Goal: Register for event/course

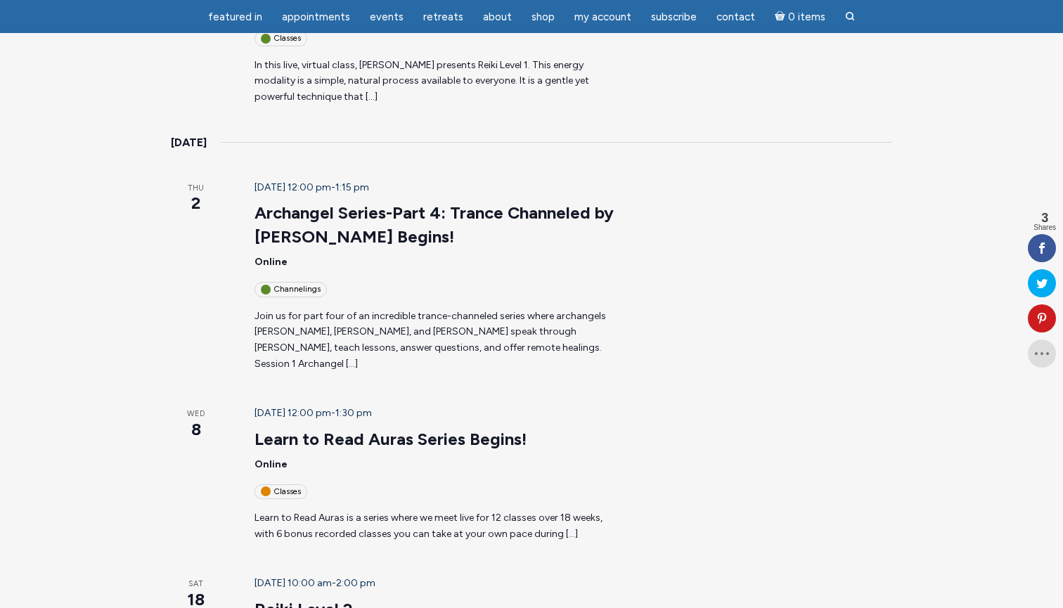
scroll to position [363, 0]
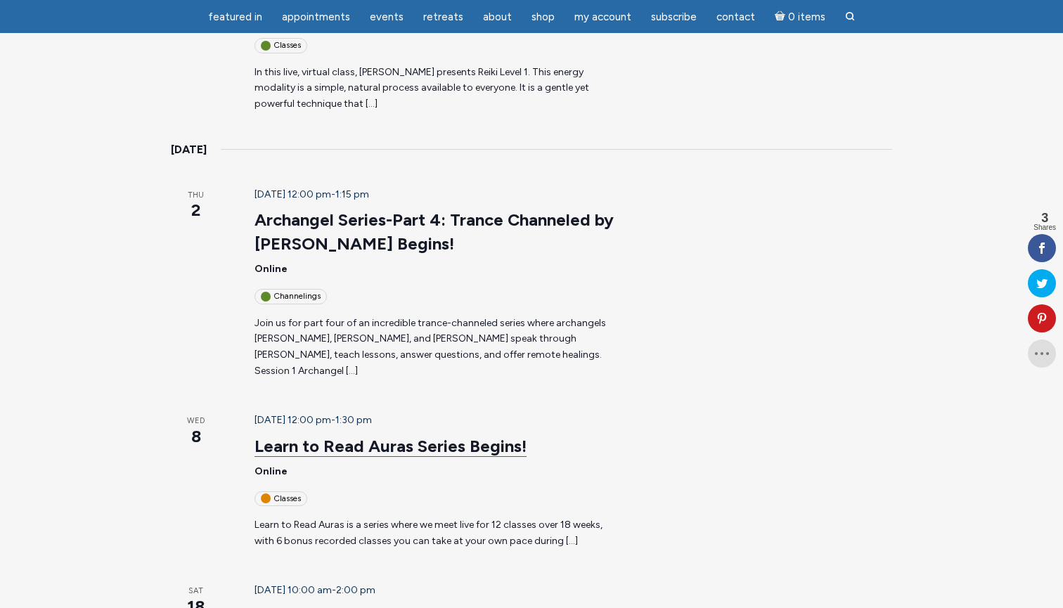
click at [292, 436] on link "Learn to Read Auras Series Begins!" at bounding box center [390, 446] width 272 height 21
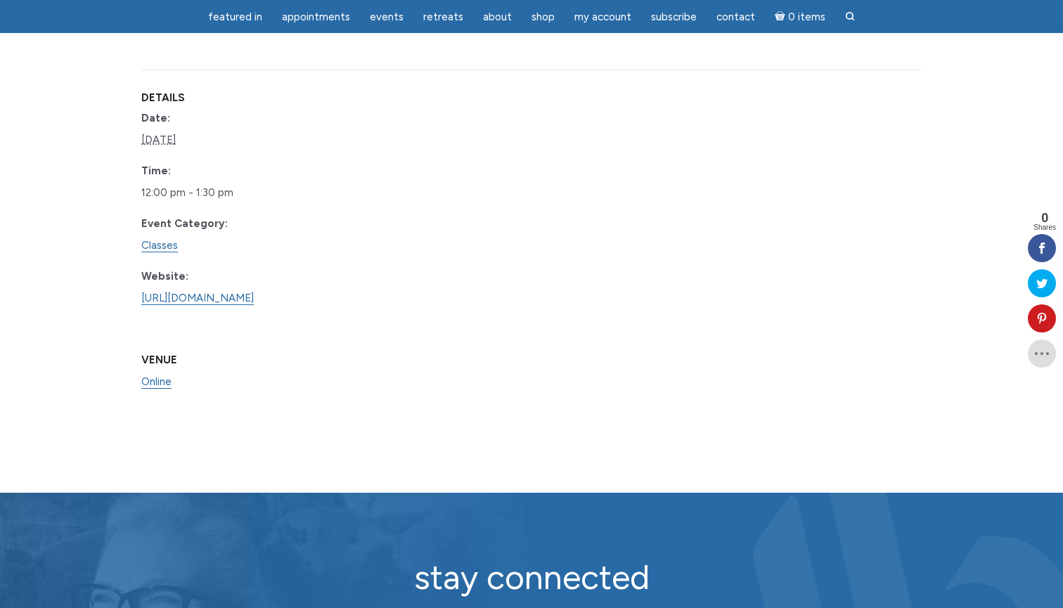
scroll to position [1106, 0]
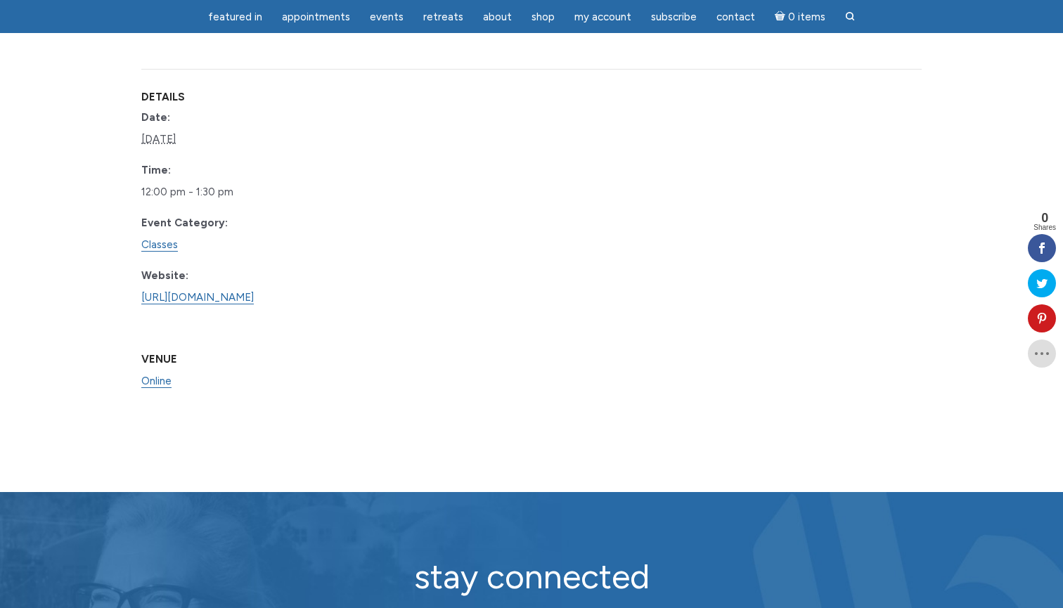
click at [193, 303] on dd "[URL][DOMAIN_NAME]" at bounding box center [223, 298] width 165 height 22
click at [193, 304] on link "https://www.learnitlive.com/Class/Learn-to-Read-Auras/26778" at bounding box center [197, 297] width 112 height 13
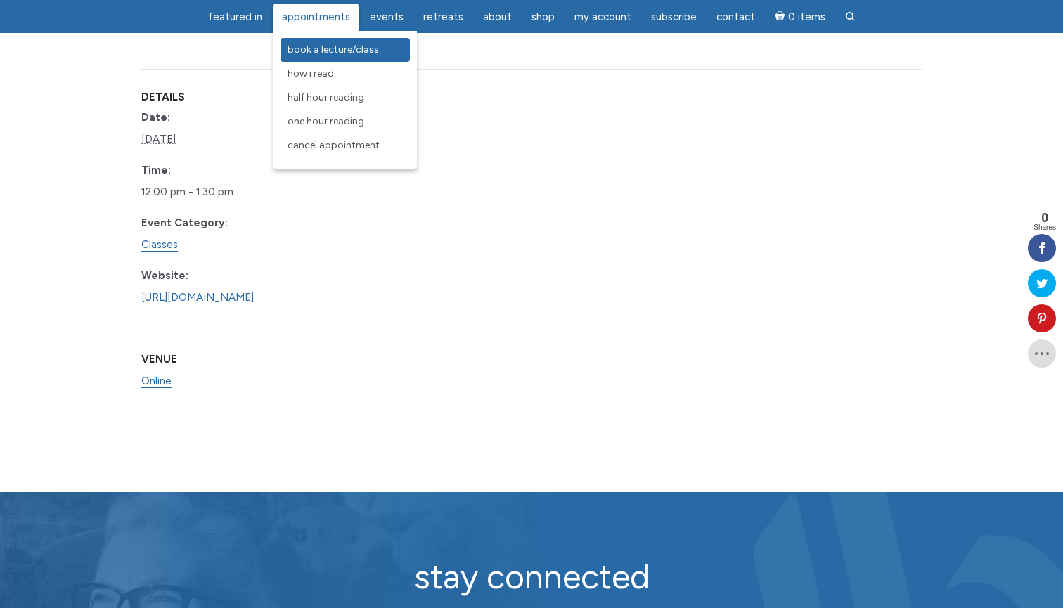
click at [311, 56] on link "Book a Lecture/Class" at bounding box center [344, 50] width 129 height 24
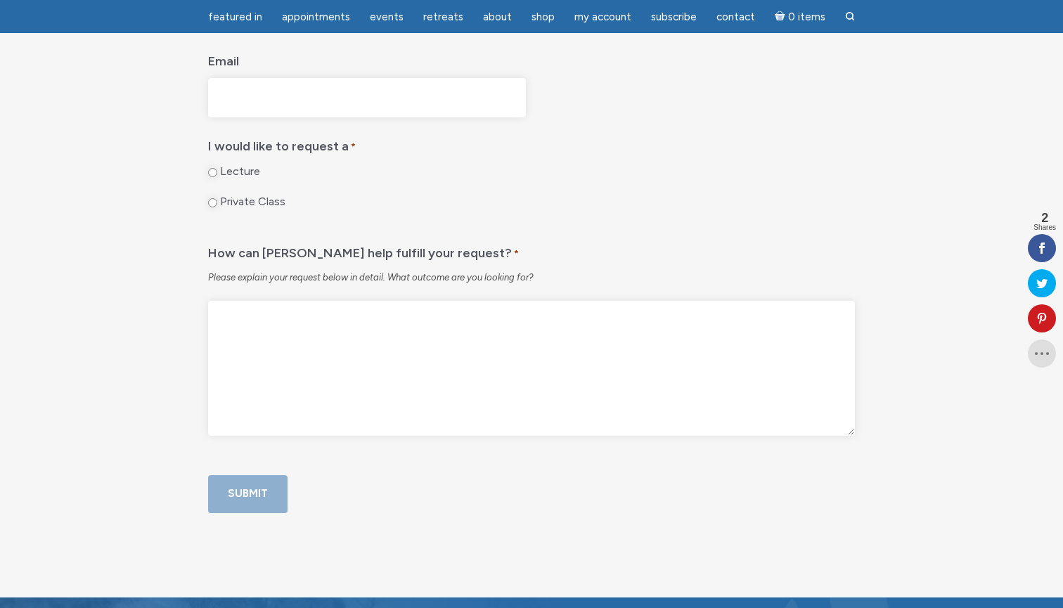
scroll to position [772, 0]
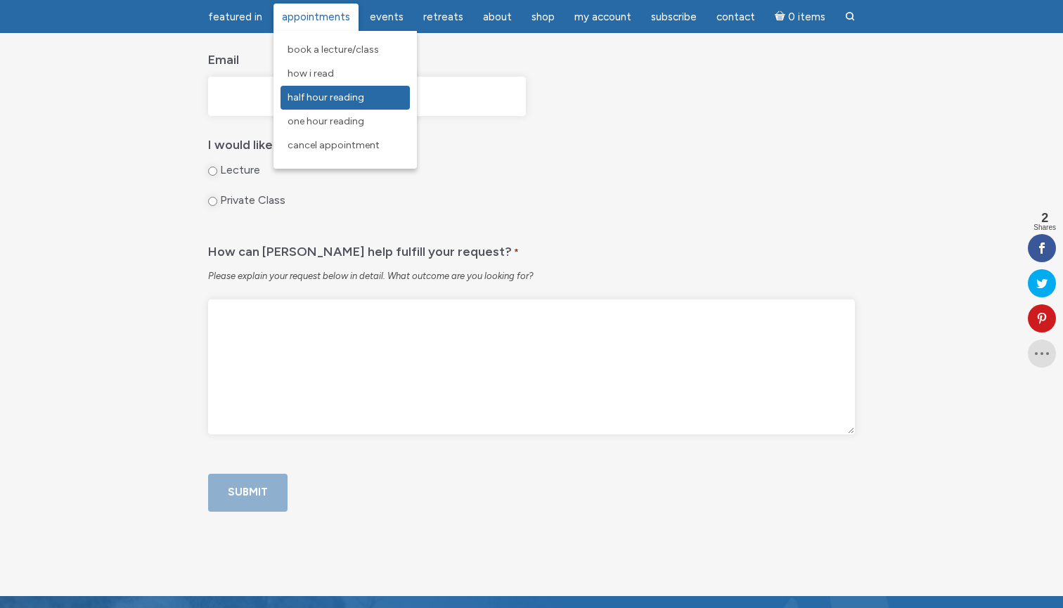
click at [323, 103] on span "Half Hour Reading" at bounding box center [325, 97] width 77 height 12
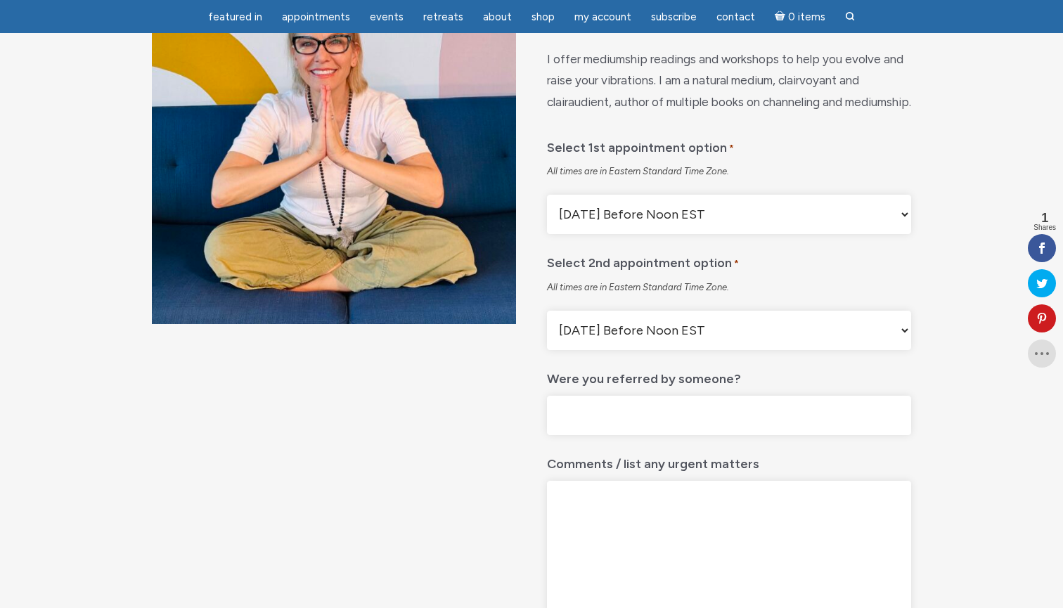
scroll to position [223, 0]
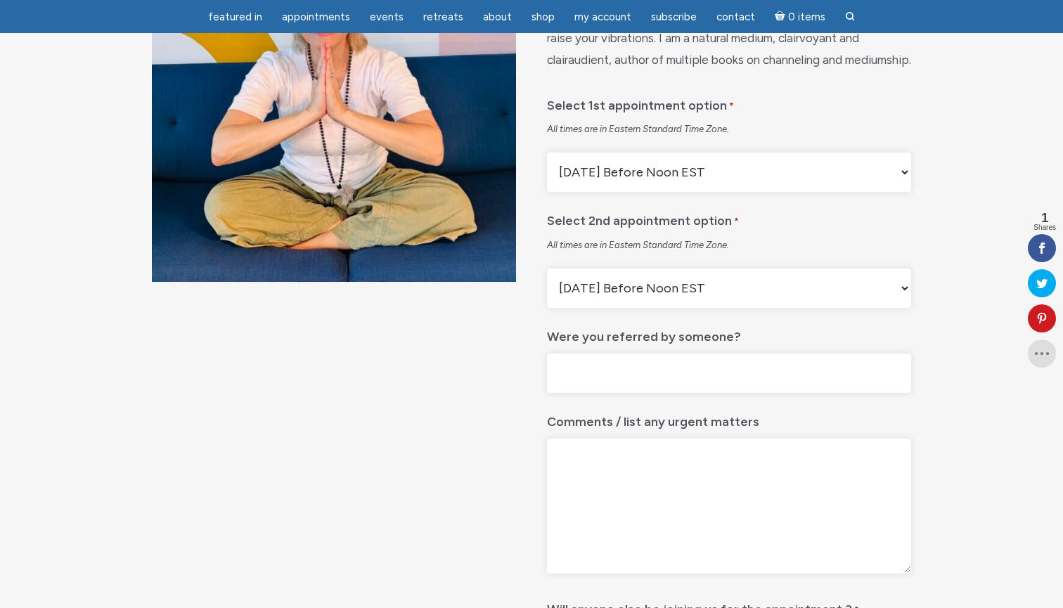
select select "First Available Appointment"
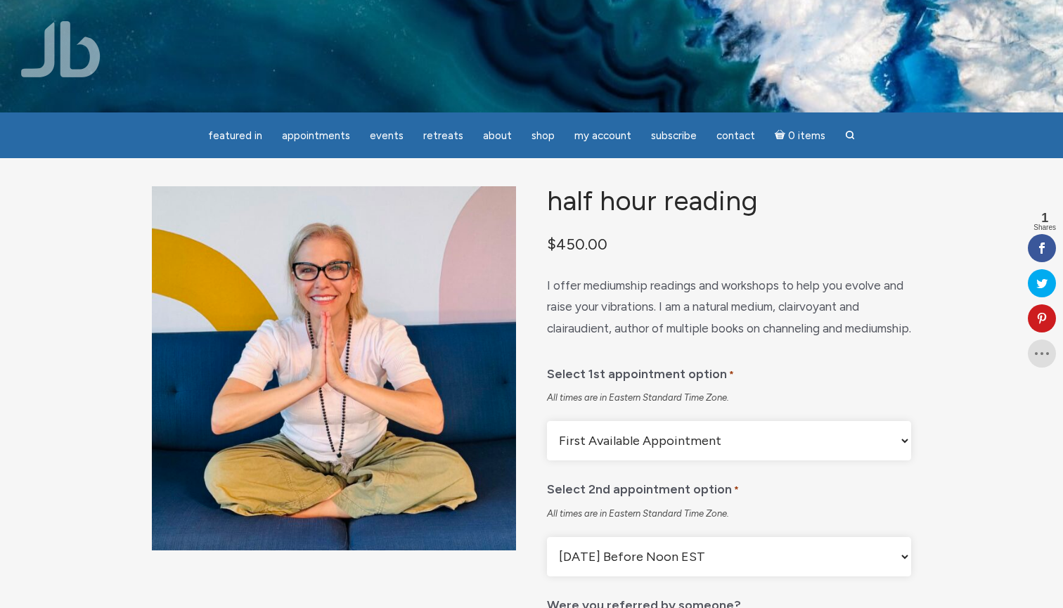
scroll to position [0, 0]
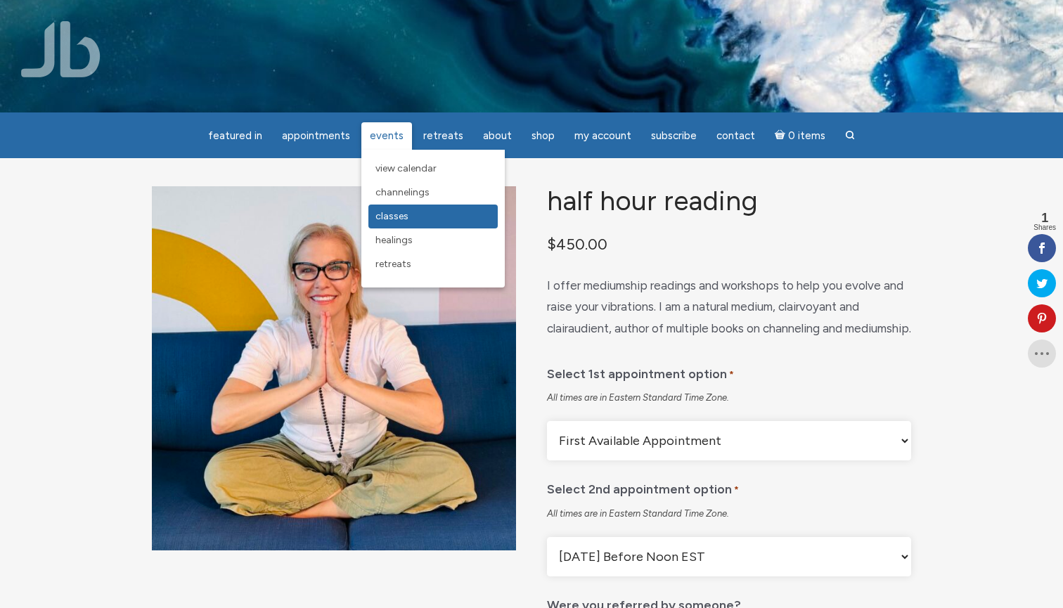
click at [403, 219] on span "Classes" at bounding box center [391, 216] width 33 height 12
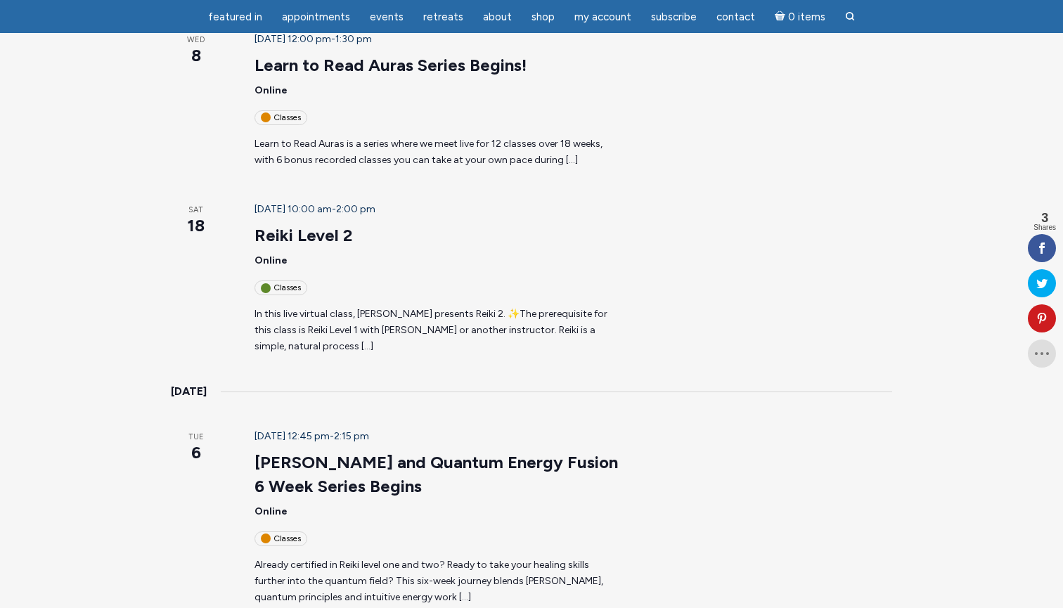
scroll to position [744, 0]
click at [377, 451] on link "[PERSON_NAME] and Quantum Energy Fusion 6 Week Series Begins" at bounding box center [435, 473] width 363 height 45
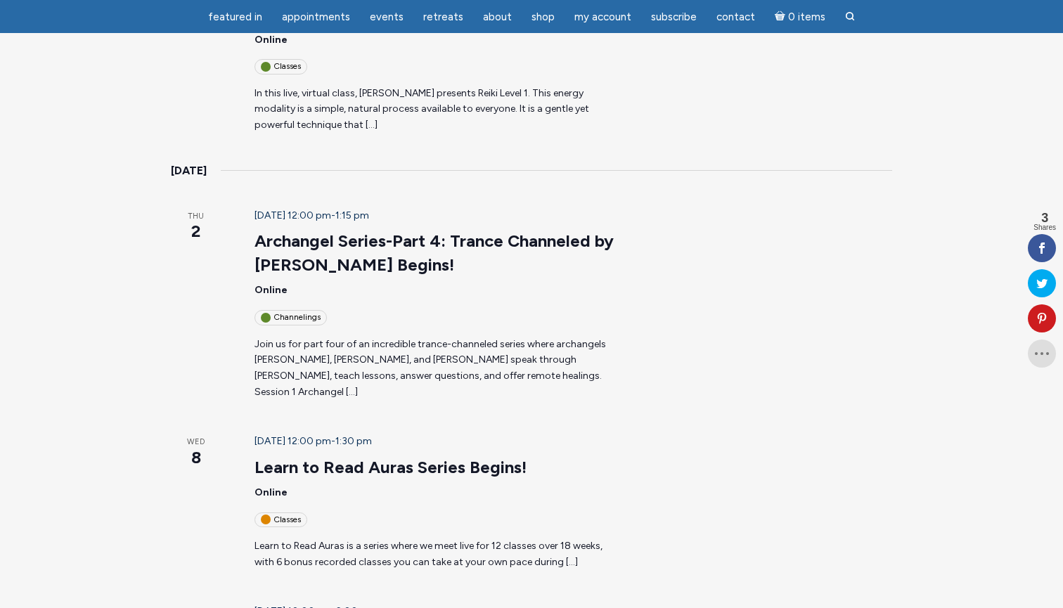
scroll to position [346, 0]
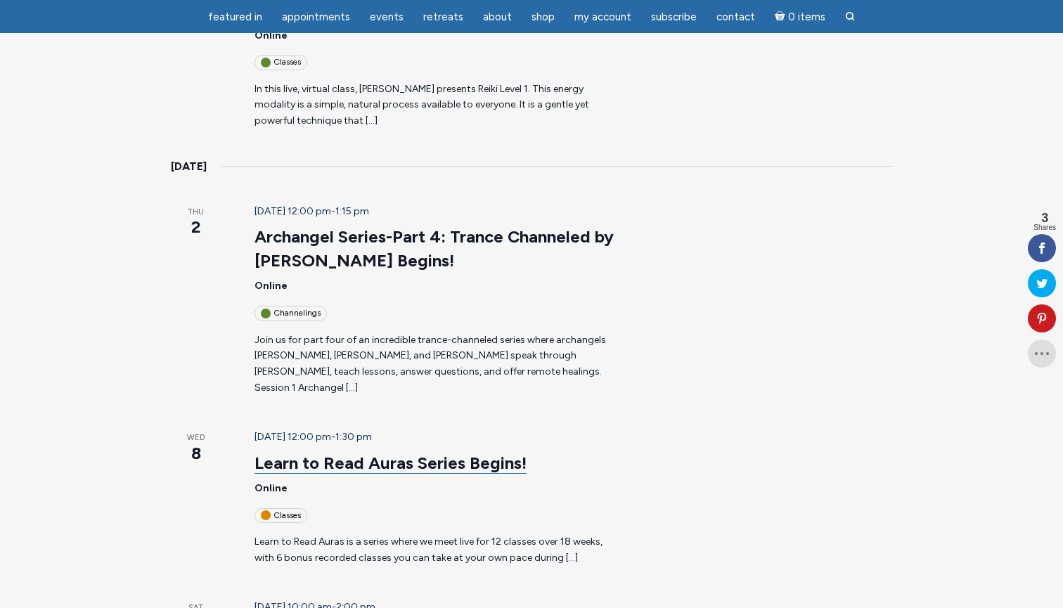
click at [318, 453] on link "Learn to Read Auras Series Begins!" at bounding box center [390, 463] width 272 height 21
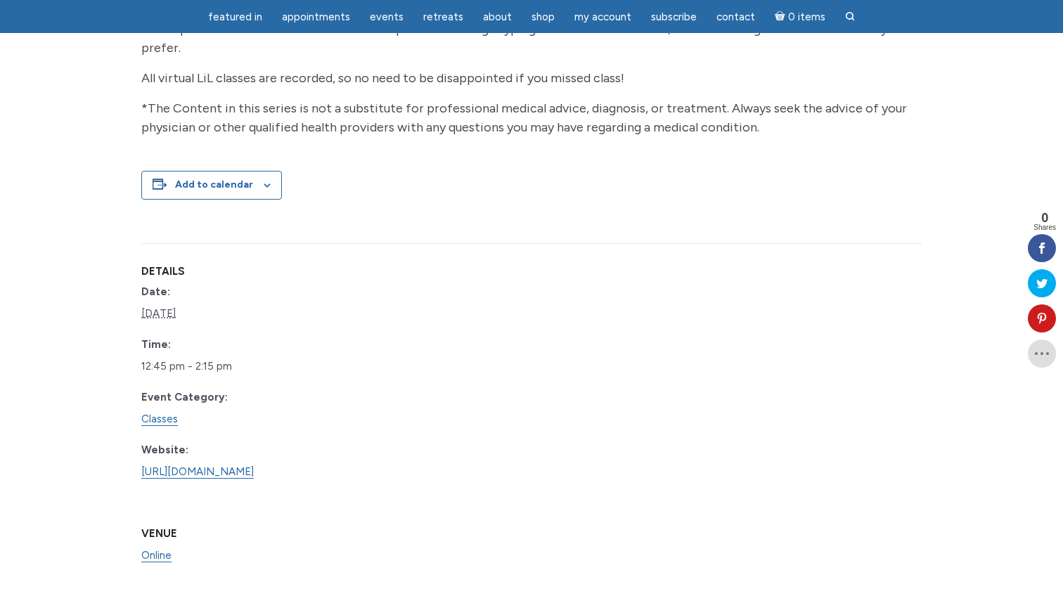
scroll to position [1079, 0]
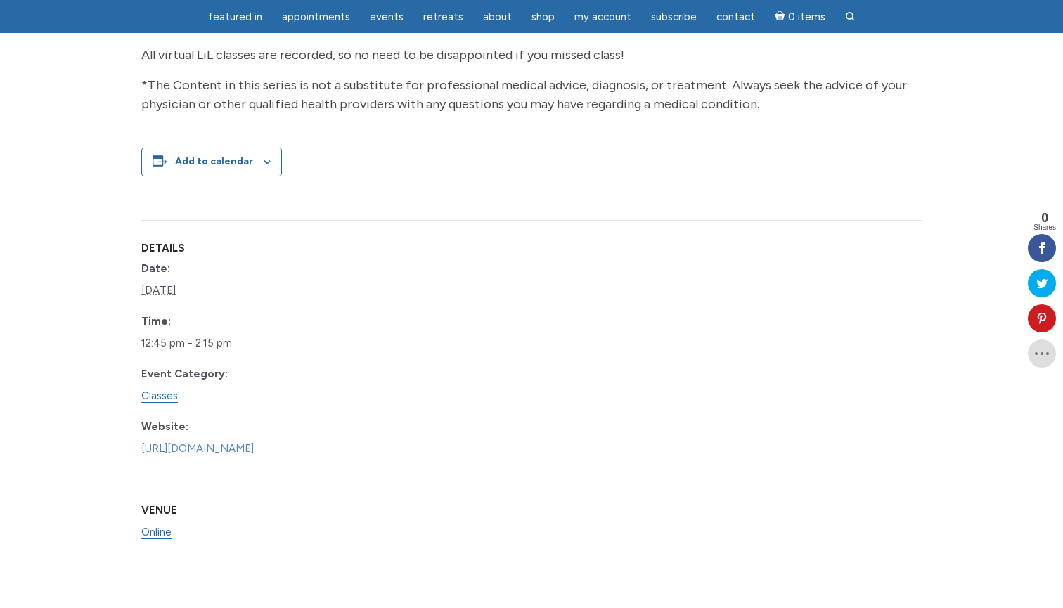
click at [145, 442] on link "[URL][DOMAIN_NAME]" at bounding box center [197, 448] width 112 height 13
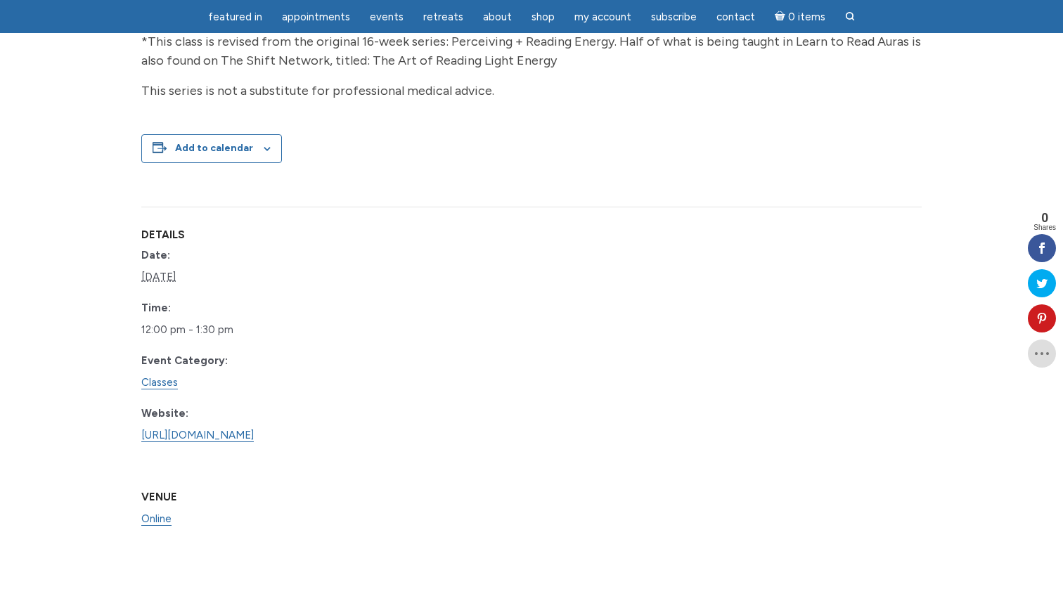
scroll to position [1056, 0]
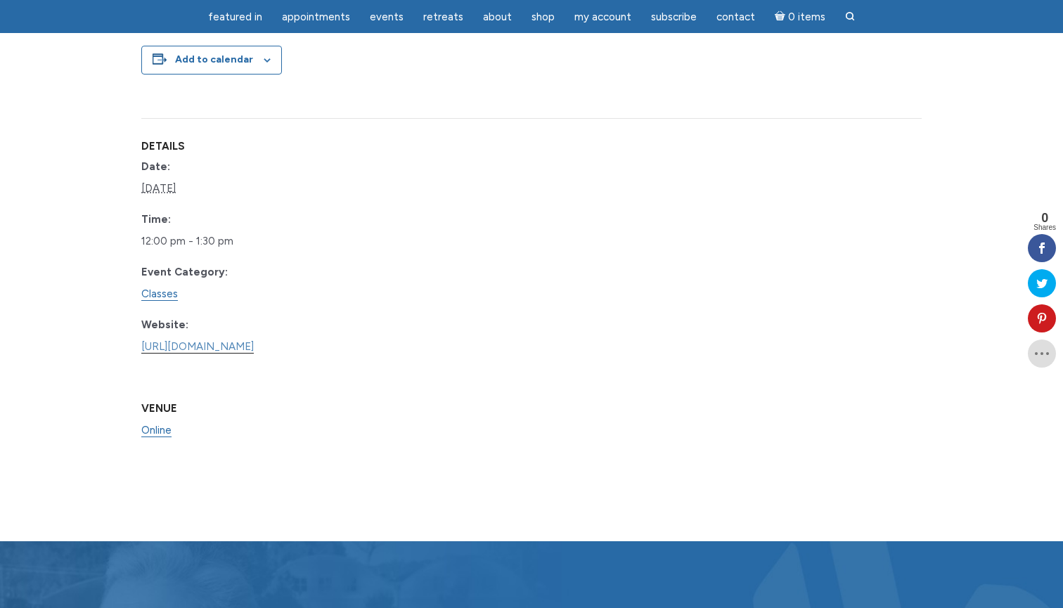
click at [254, 354] on link "[URL][DOMAIN_NAME]" at bounding box center [197, 346] width 112 height 13
